Goal: Book appointment/travel/reservation

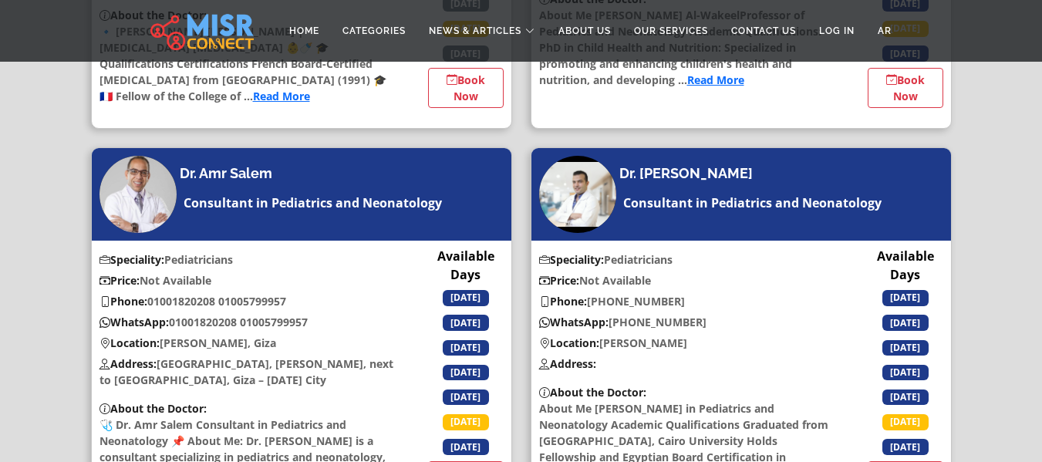
scroll to position [617, 0]
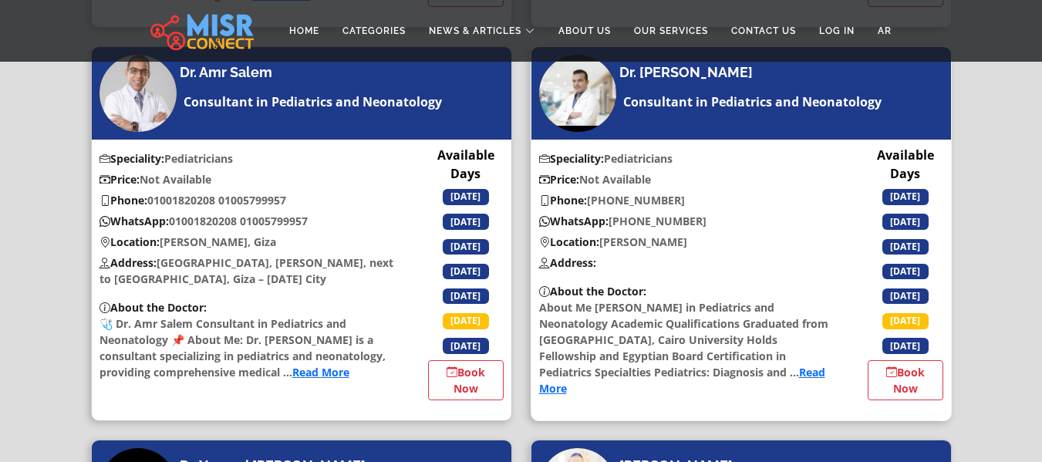
click at [822, 373] on link "Read More" at bounding box center [682, 380] width 286 height 31
click at [818, 369] on link "Read More" at bounding box center [682, 380] width 286 height 31
click at [919, 382] on link "Book Now" at bounding box center [906, 380] width 76 height 40
click at [614, 221] on p "WhatsApp: ‎[PHONE_NUMBER]" at bounding box center [686, 221] width 310 height 16
drag, startPoint x: 614, startPoint y: 221, endPoint x: 638, endPoint y: 223, distance: 24.0
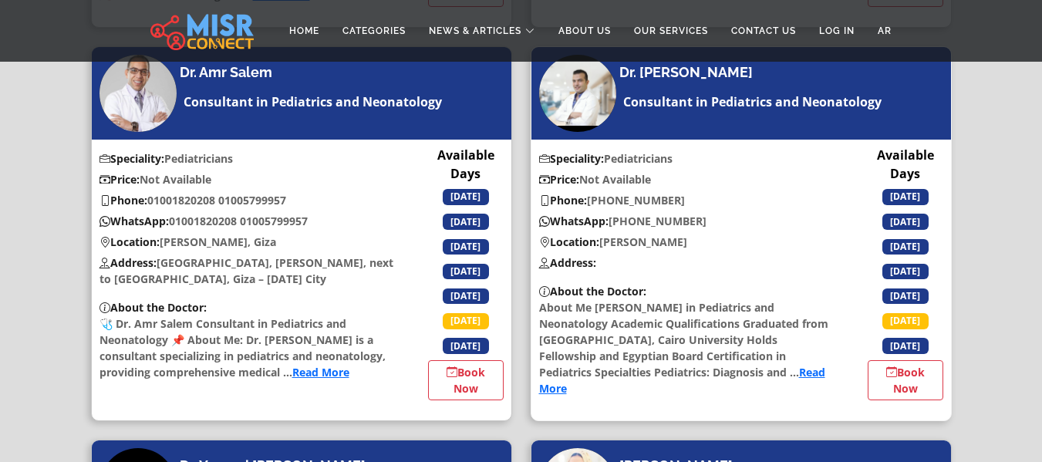
click at [638, 223] on p "WhatsApp: ‎[PHONE_NUMBER]" at bounding box center [686, 221] width 310 height 16
copy p "[PHONE_NUMBER]"
click at [663, 71] on h4 "Dr. [PERSON_NAME]" at bounding box center [685, 72] width 133 height 17
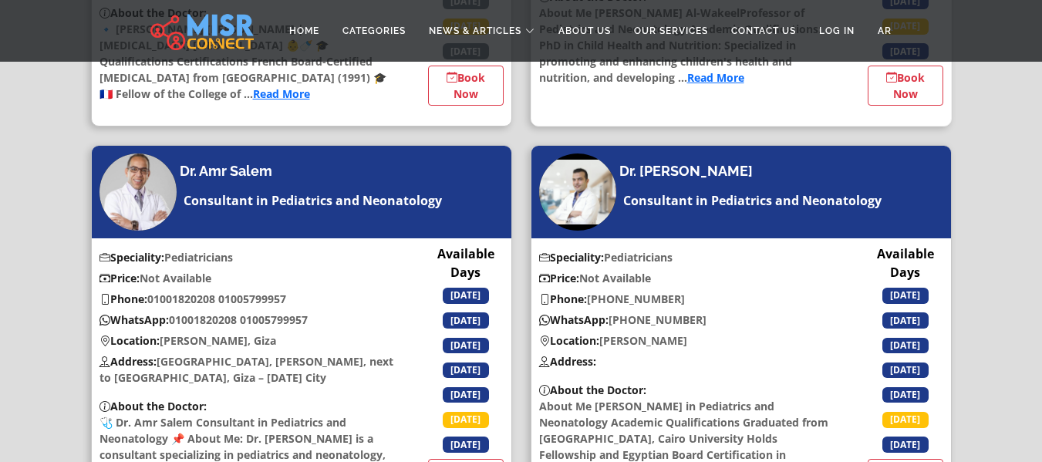
scroll to position [540, 0]
